Goal: Navigation & Orientation: Find specific page/section

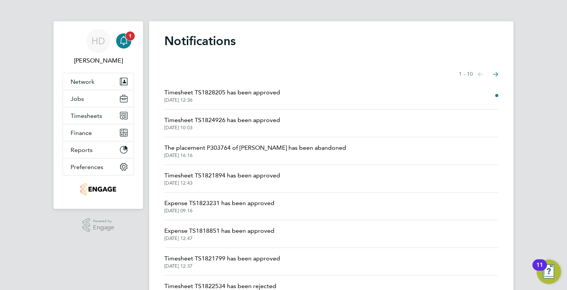
click at [118, 44] on div "Main navigation" at bounding box center [123, 40] width 15 height 15
click at [125, 40] on icon "Main navigation" at bounding box center [123, 40] width 9 height 9
click at [129, 40] on span "1" at bounding box center [130, 36] width 9 height 9
click at [122, 39] on icon "Main navigation" at bounding box center [123, 40] width 9 height 9
